Goal: Find contact information: Find contact information

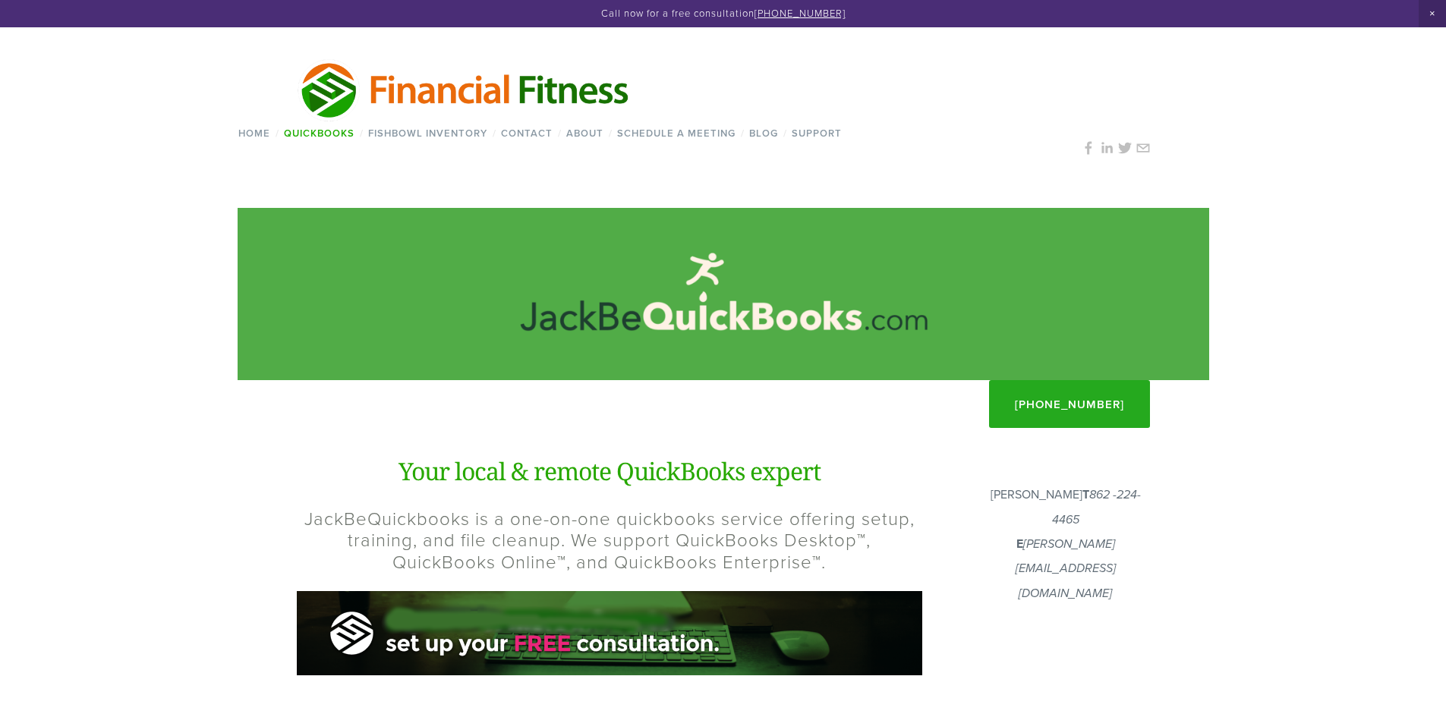
click at [1034, 542] on em "[PERSON_NAME][EMAIL_ADDRESS][DOMAIN_NAME]" at bounding box center [1065, 569] width 100 height 64
click at [1021, 542] on em "[PERSON_NAME][EMAIL_ADDRESS][DOMAIN_NAME]" at bounding box center [1065, 569] width 100 height 64
click at [1015, 543] on em "[PERSON_NAME][EMAIL_ADDRESS][DOMAIN_NAME]" at bounding box center [1065, 569] width 100 height 64
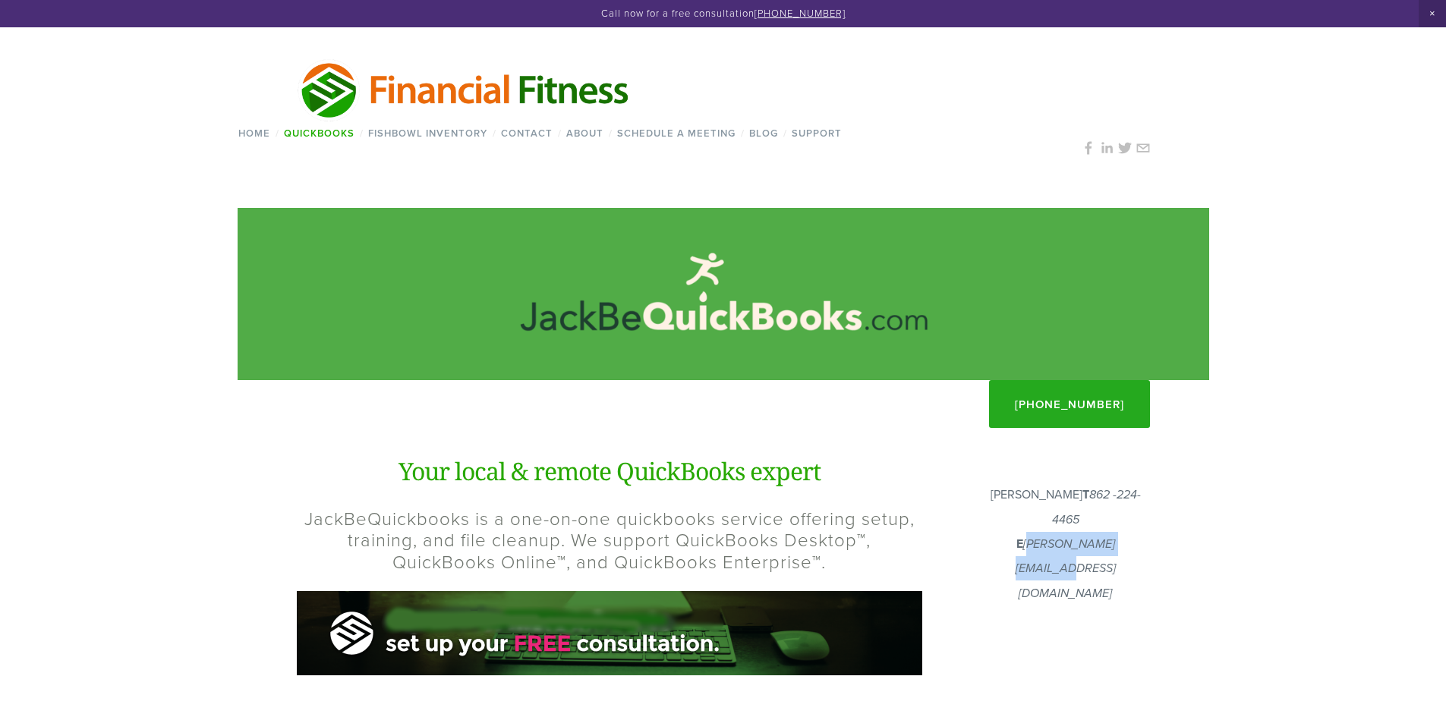
drag, startPoint x: 1012, startPoint y: 543, endPoint x: 1115, endPoint y: 541, distance: 103.2
click at [1115, 541] on em "[PERSON_NAME][EMAIL_ADDRESS][DOMAIN_NAME]" at bounding box center [1065, 569] width 100 height 64
copy em "[PERSON_NAME][EMAIL_ADDRESS][DOMAIN_NAME]"
